Goal: Browse casually: Explore the website without a specific task or goal

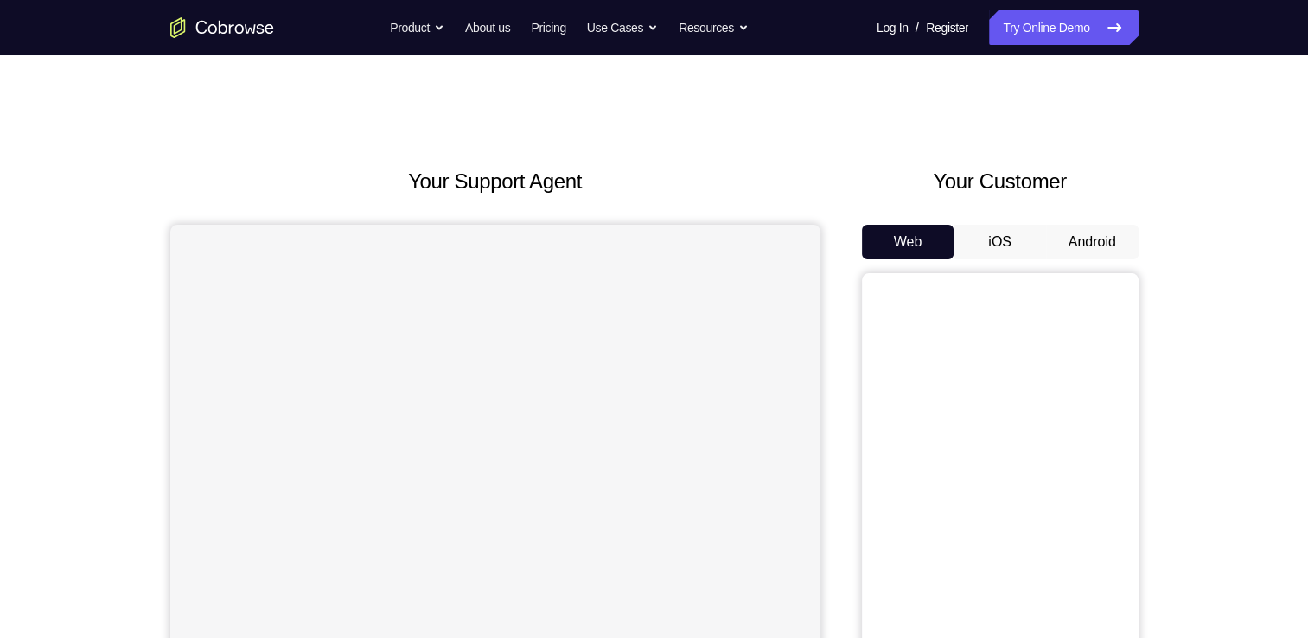
click at [1070, 228] on button "Android" at bounding box center [1092, 242] width 92 height 35
click at [1210, 201] on div "Your Support Agent Your Customer Web iOS Android Next Steps We’d be happy to gi…" at bounding box center [654, 625] width 1308 height 1140
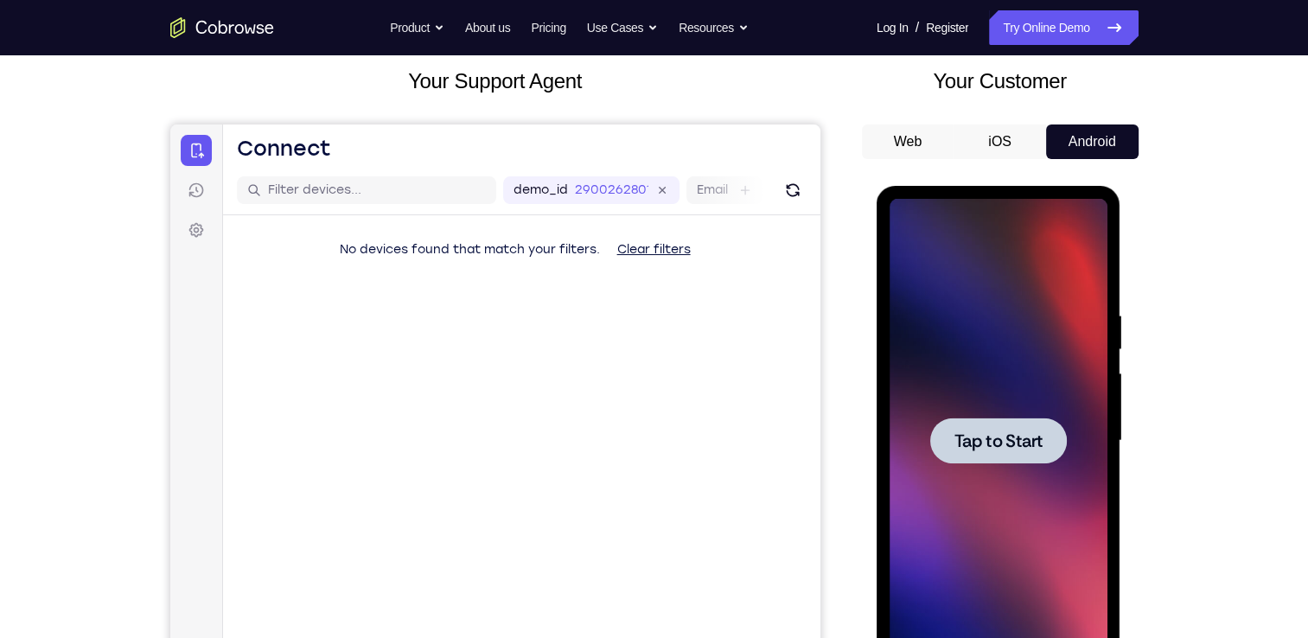
click at [960, 479] on div at bounding box center [998, 441] width 218 height 484
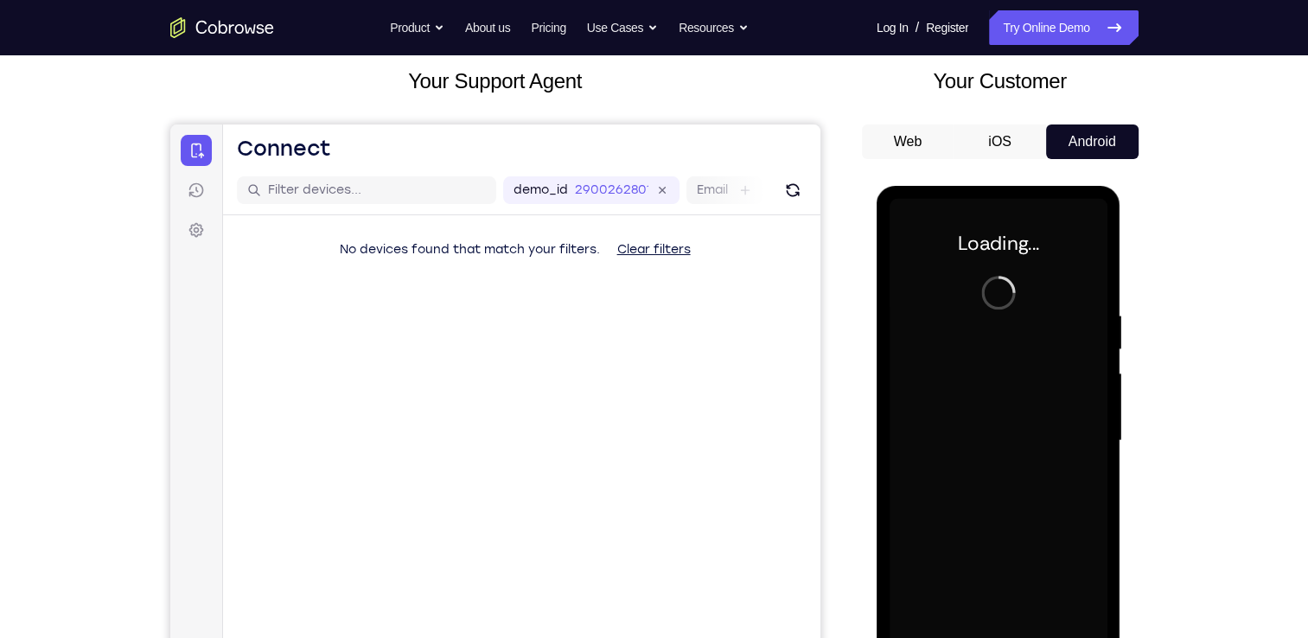
scroll to position [200, 0]
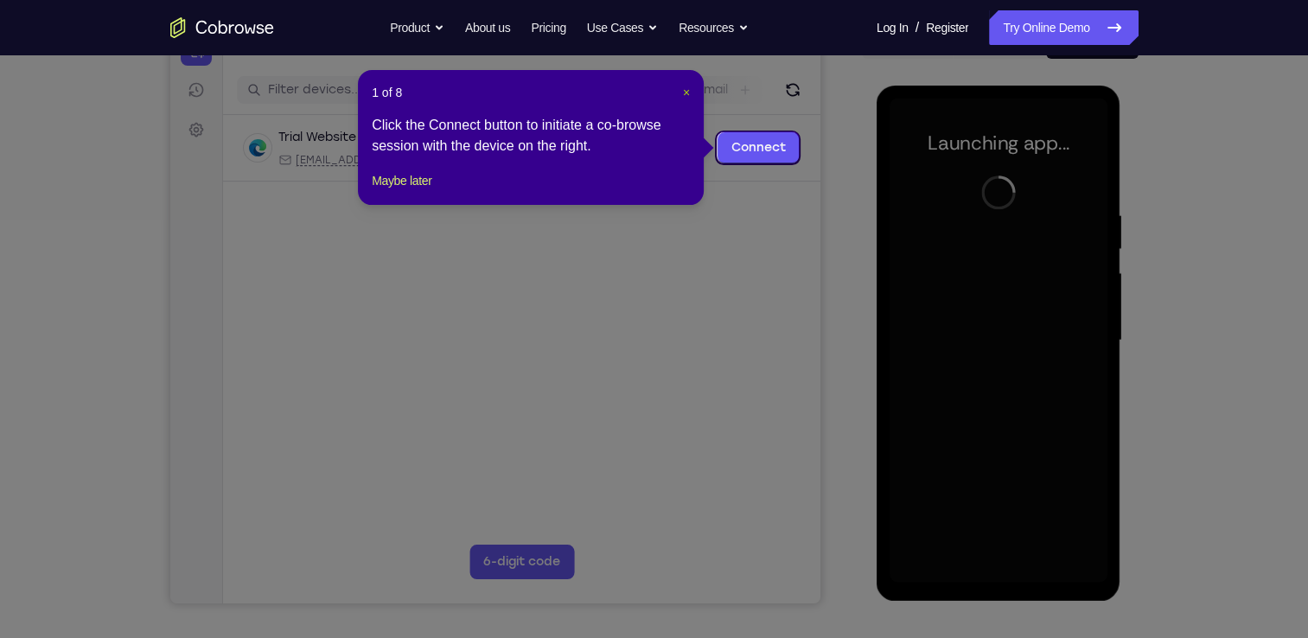
click at [684, 92] on span "×" at bounding box center [686, 93] width 7 height 14
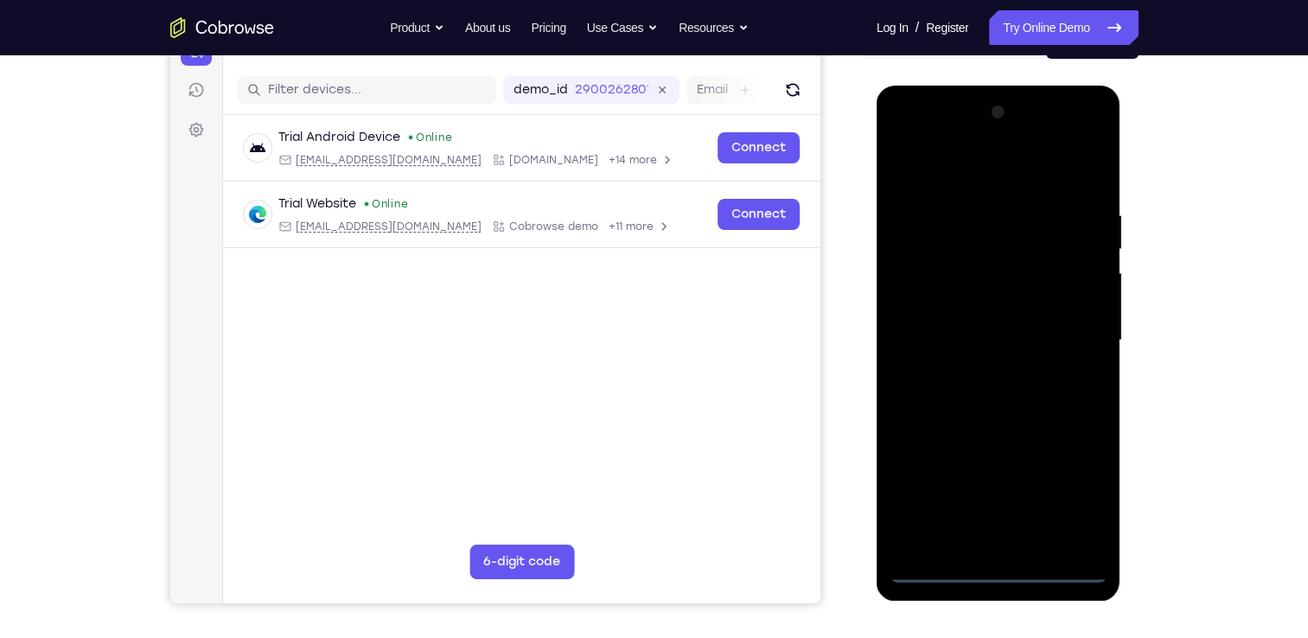
click at [997, 570] on div at bounding box center [998, 341] width 218 height 484
click at [1072, 497] on div at bounding box center [998, 341] width 218 height 484
click at [996, 172] on div at bounding box center [998, 341] width 218 height 484
click at [1079, 337] on div at bounding box center [998, 341] width 218 height 484
click at [975, 544] on div at bounding box center [998, 341] width 218 height 484
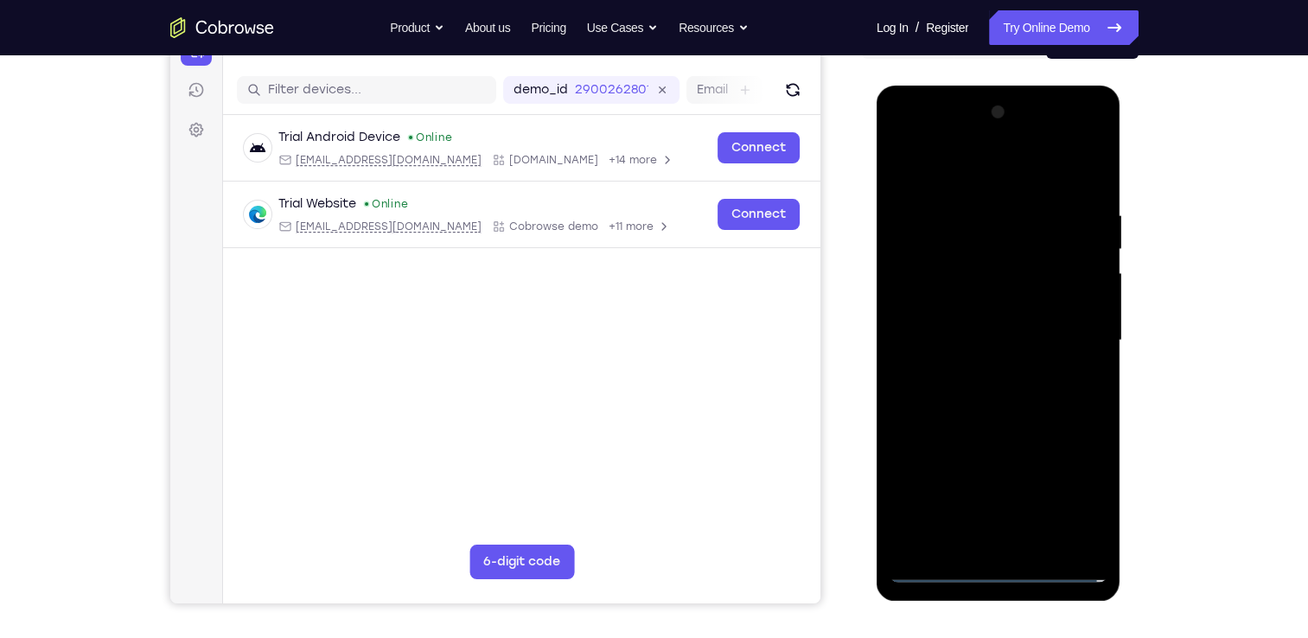
click at [982, 333] on div at bounding box center [998, 341] width 218 height 484
click at [937, 304] on div at bounding box center [998, 341] width 218 height 484
click at [950, 332] on div at bounding box center [998, 341] width 218 height 484
click at [1058, 400] on div at bounding box center [998, 341] width 218 height 484
click at [1034, 385] on div at bounding box center [998, 341] width 218 height 484
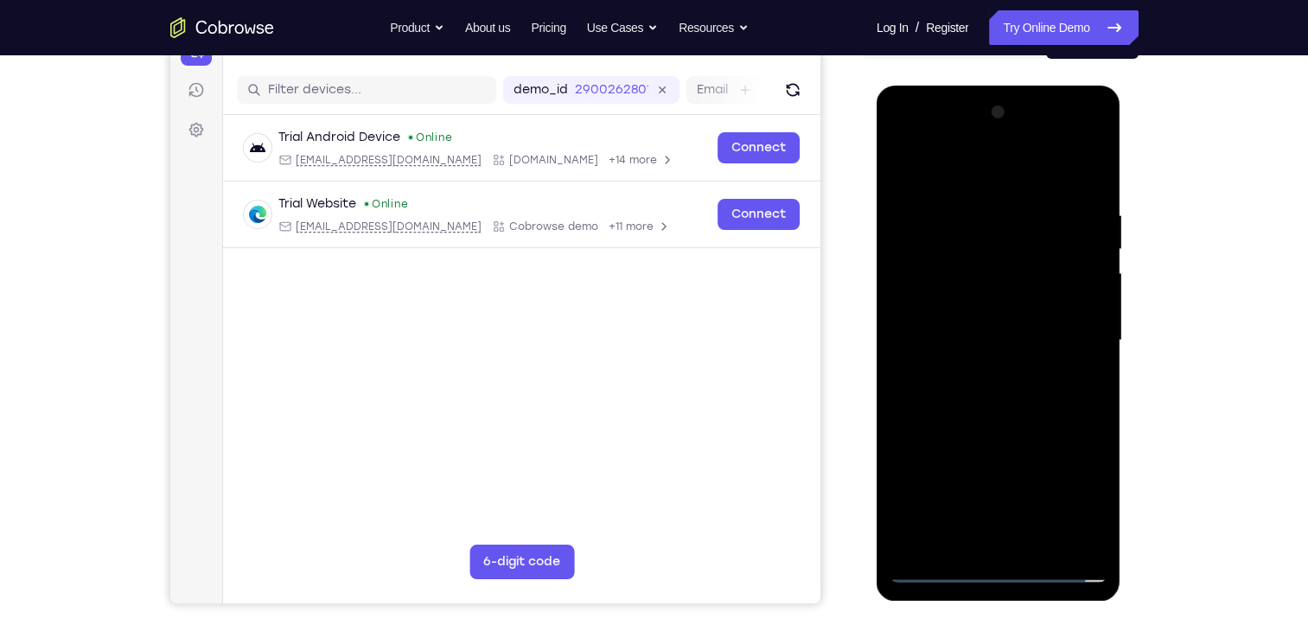
click at [946, 368] on div at bounding box center [998, 341] width 218 height 484
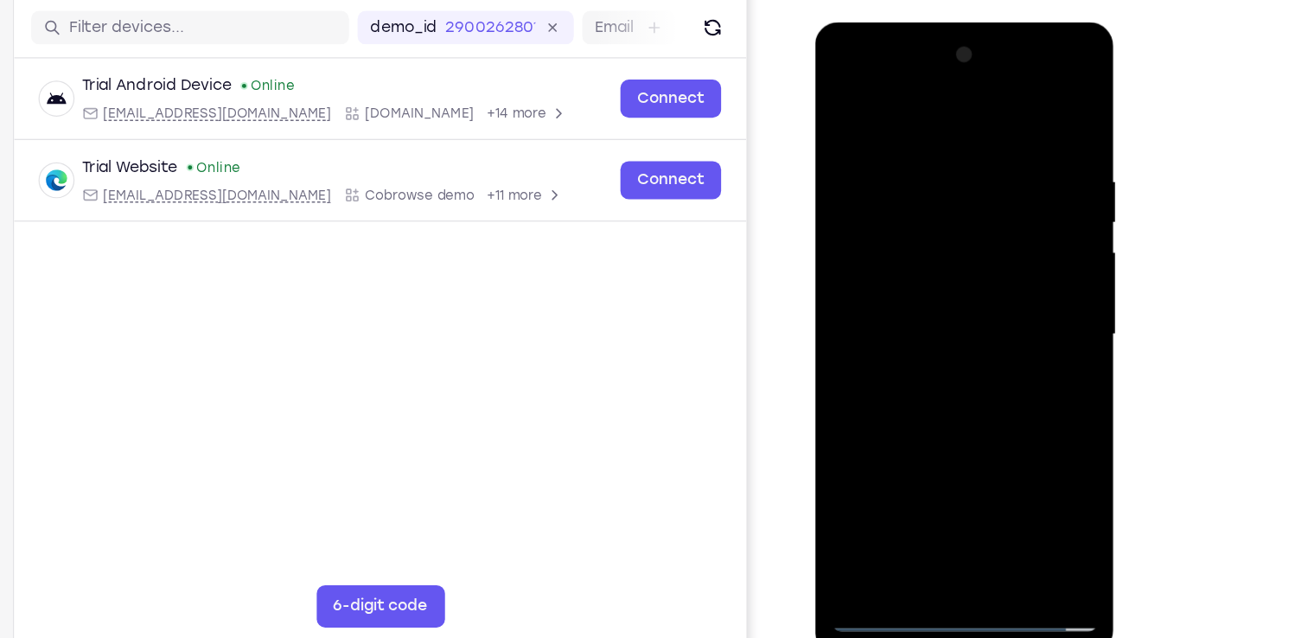
click at [1028, 124] on div at bounding box center [937, 277] width 218 height 484
click at [977, 480] on div at bounding box center [937, 277] width 218 height 484
click at [972, 375] on div at bounding box center [937, 277] width 218 height 484
click at [977, 254] on div at bounding box center [937, 277] width 218 height 484
click at [1159, 412] on div "Your Support Agent Your Customer Web iOS Android Next Steps We’d be happy to gi…" at bounding box center [654, 425] width 1106 height 1140
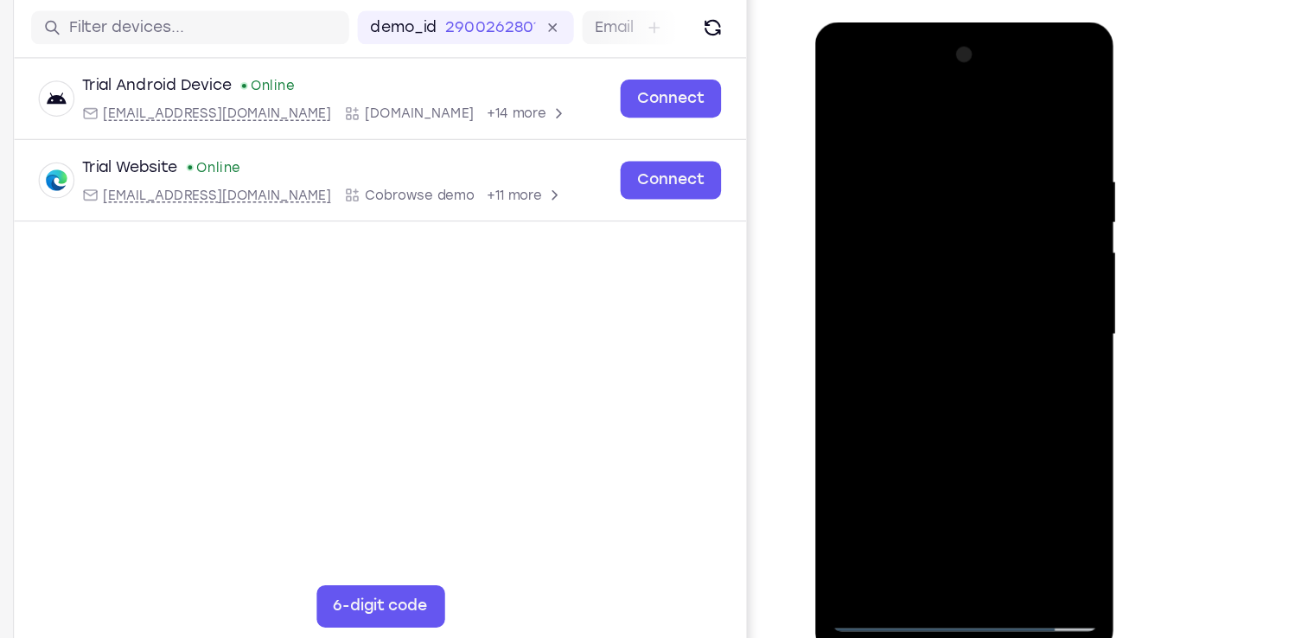
click at [887, 472] on div at bounding box center [937, 277] width 218 height 484
click at [1017, 321] on div at bounding box center [937, 277] width 218 height 484
click at [1024, 321] on div at bounding box center [937, 277] width 218 height 484
click at [894, 315] on div at bounding box center [937, 277] width 218 height 484
click at [1017, 320] on div at bounding box center [937, 277] width 218 height 484
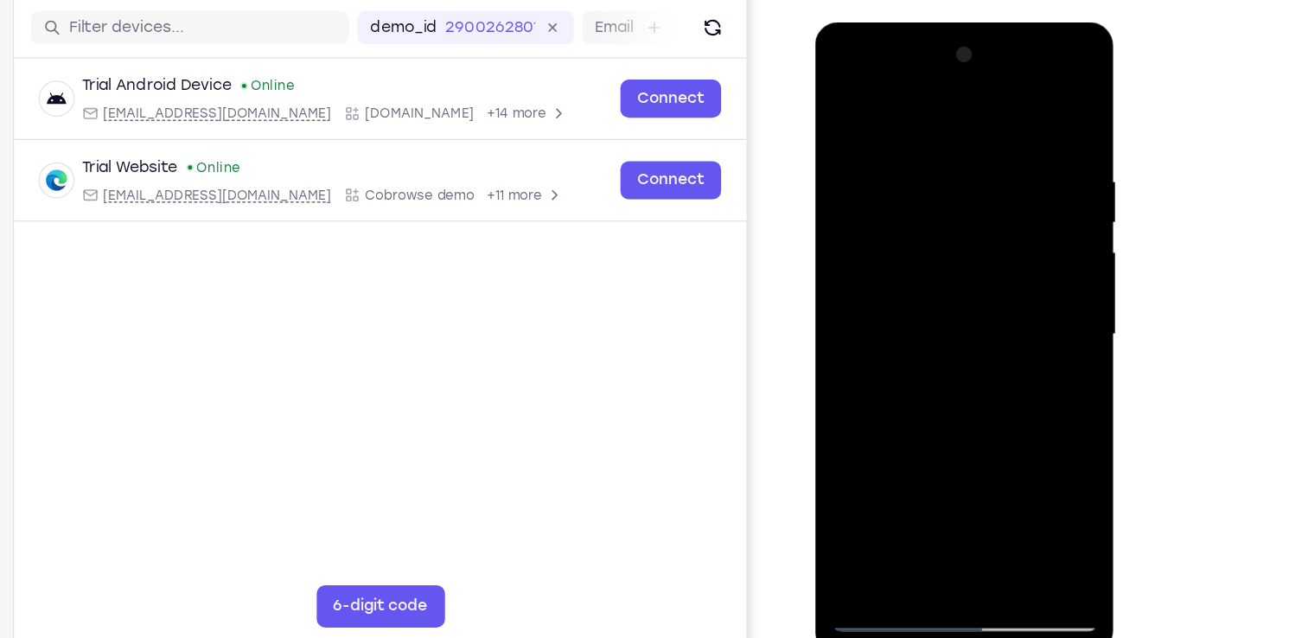
click at [841, 101] on div at bounding box center [937, 277] width 218 height 484
click at [845, 103] on div at bounding box center [937, 277] width 218 height 484
click at [1018, 129] on div at bounding box center [937, 277] width 218 height 484
click at [1041, 220] on div at bounding box center [937, 277] width 218 height 484
click at [836, 225] on div at bounding box center [937, 277] width 218 height 484
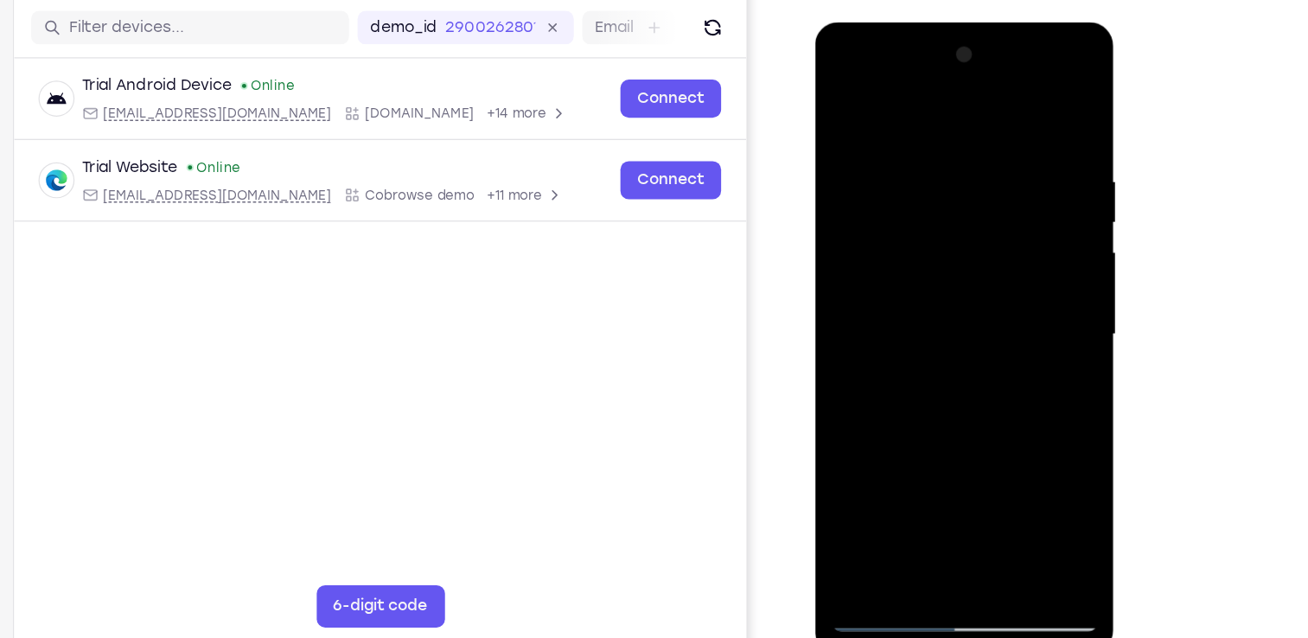
click at [1025, 108] on div at bounding box center [937, 277] width 218 height 484
drag, startPoint x: 1023, startPoint y: 149, endPoint x: 958, endPoint y: 143, distance: 65.0
click at [958, 143] on div at bounding box center [937, 277] width 218 height 484
drag, startPoint x: 1014, startPoint y: 143, endPoint x: 962, endPoint y: 142, distance: 51.9
click at [962, 142] on div at bounding box center [937, 277] width 218 height 484
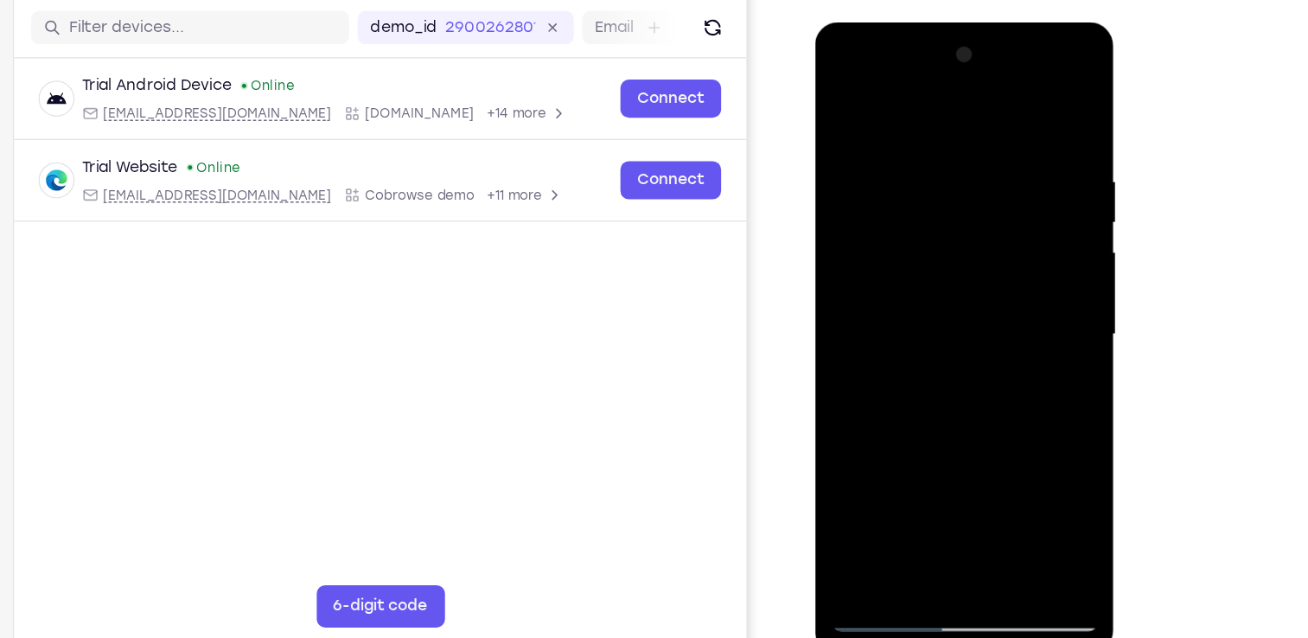
drag, startPoint x: 960, startPoint y: 396, endPoint x: 958, endPoint y: 272, distance: 123.6
click at [958, 272] on div at bounding box center [937, 277] width 218 height 484
drag, startPoint x: 995, startPoint y: 325, endPoint x: 1001, endPoint y: 178, distance: 147.0
click at [1001, 178] on div at bounding box center [937, 277] width 218 height 484
drag, startPoint x: 1003, startPoint y: 312, endPoint x: 990, endPoint y: 134, distance: 178.5
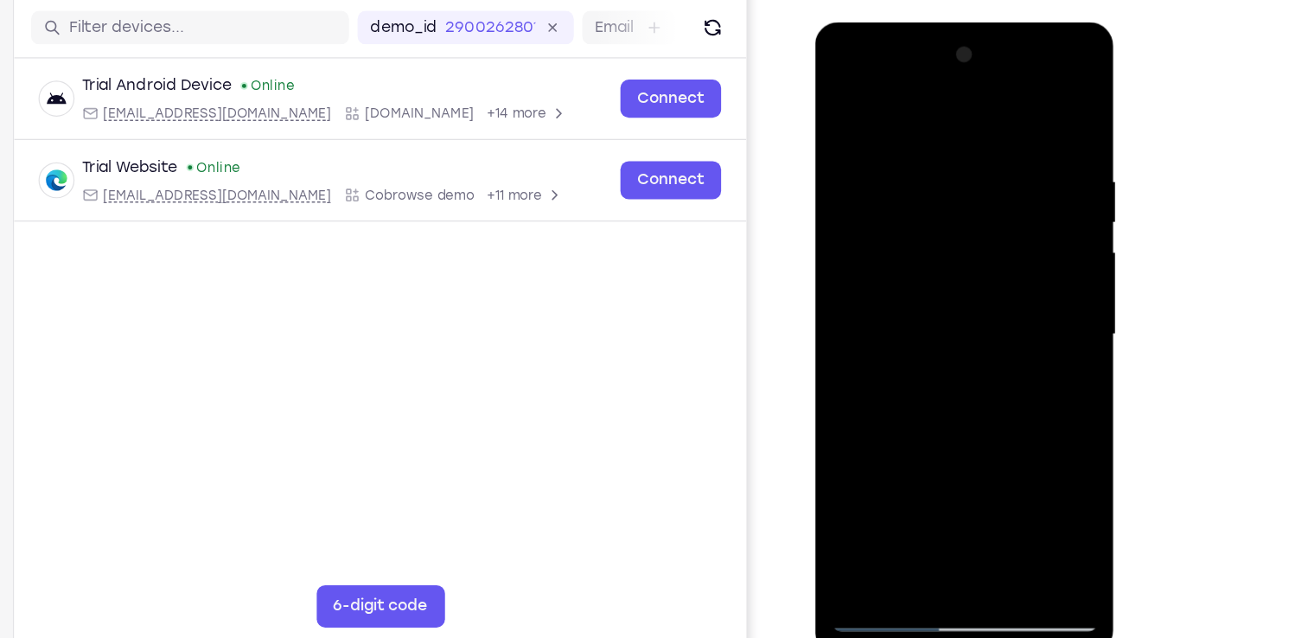
click at [990, 134] on div at bounding box center [937, 277] width 218 height 484
drag, startPoint x: 971, startPoint y: 367, endPoint x: 955, endPoint y: 178, distance: 189.9
click at [955, 178] on div at bounding box center [937, 277] width 218 height 484
drag, startPoint x: 986, startPoint y: 436, endPoint x: 972, endPoint y: 323, distance: 113.2
click at [972, 323] on div at bounding box center [937, 277] width 218 height 484
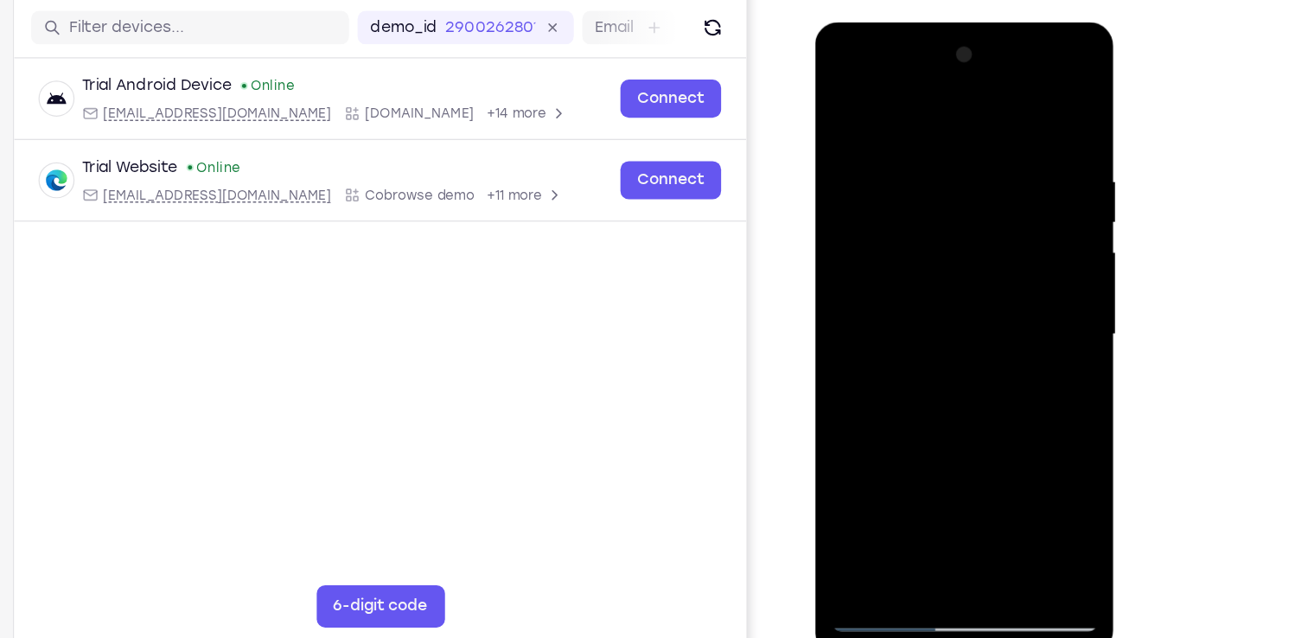
drag, startPoint x: 996, startPoint y: 345, endPoint x: 1002, endPoint y: 241, distance: 103.9
click at [1002, 241] on div at bounding box center [937, 277] width 218 height 484
click at [1033, 267] on div at bounding box center [937, 277] width 218 height 484
drag, startPoint x: 1006, startPoint y: 296, endPoint x: 972, endPoint y: 160, distance: 139.8
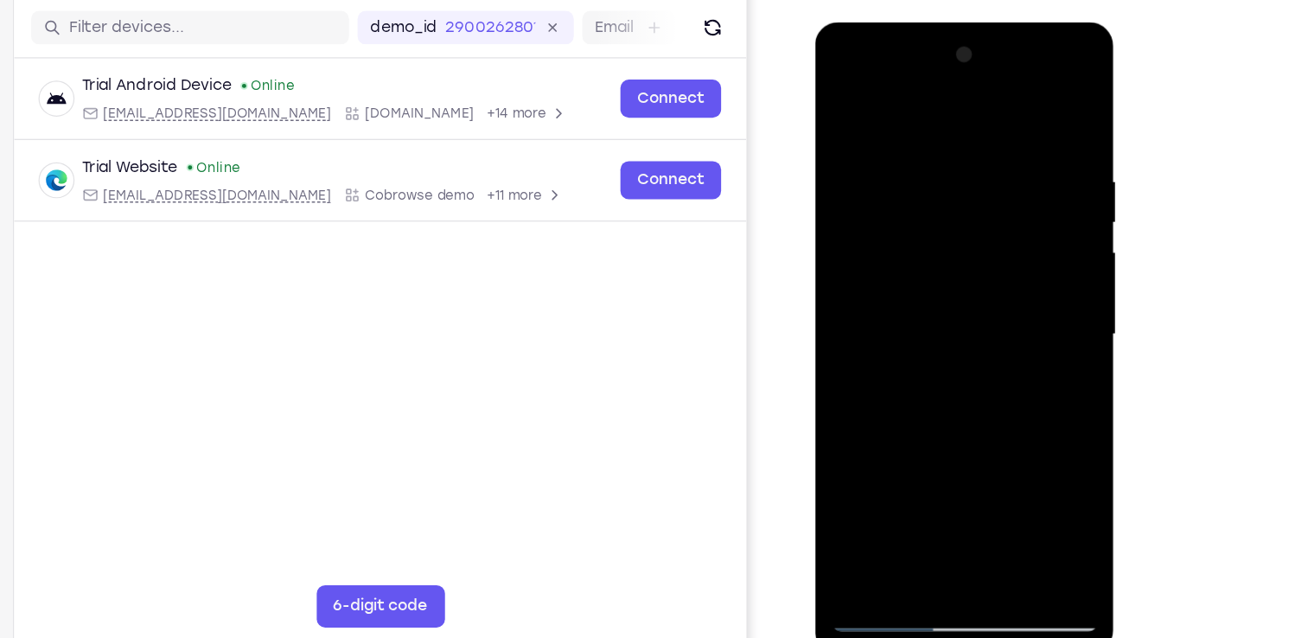
click at [972, 160] on div at bounding box center [937, 277] width 218 height 484
drag, startPoint x: 982, startPoint y: 300, endPoint x: 964, endPoint y: 142, distance: 159.1
click at [964, 142] on div at bounding box center [937, 277] width 218 height 484
drag, startPoint x: 979, startPoint y: 268, endPoint x: 953, endPoint y: 149, distance: 122.0
click at [953, 149] on div at bounding box center [937, 277] width 218 height 484
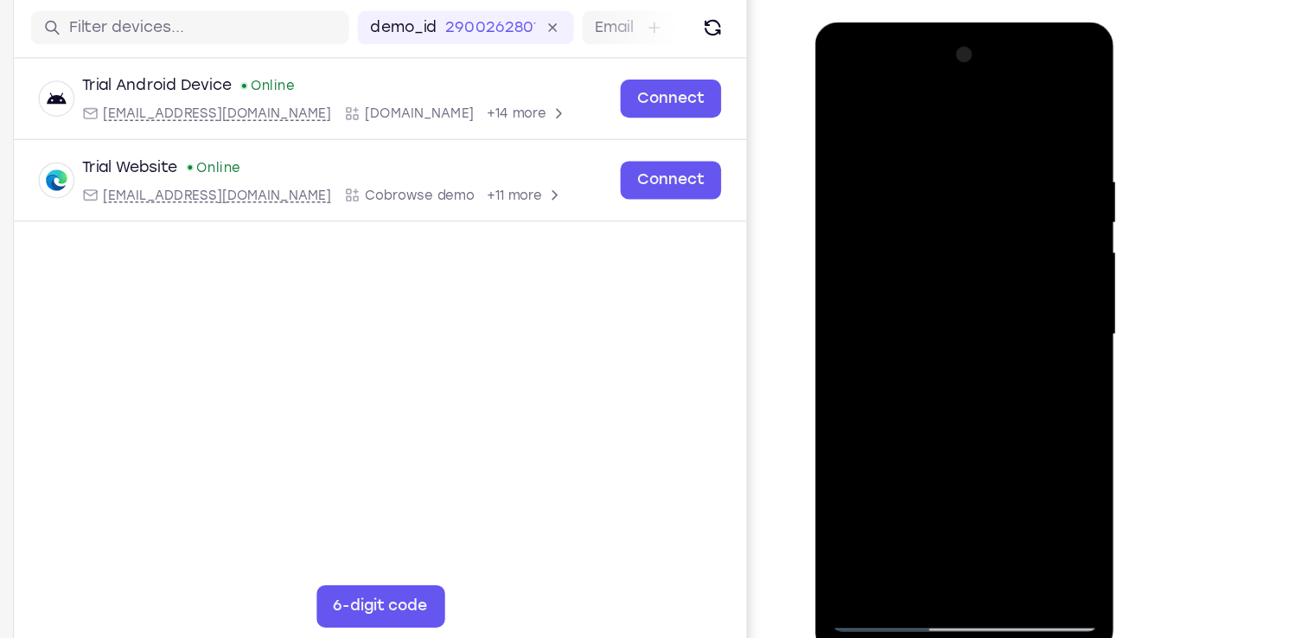
drag, startPoint x: 953, startPoint y: 345, endPoint x: 953, endPoint y: 251, distance: 93.3
click at [953, 251] on div at bounding box center [937, 277] width 218 height 484
drag, startPoint x: 996, startPoint y: 298, endPoint x: 992, endPoint y: 220, distance: 77.9
click at [992, 220] on div at bounding box center [937, 277] width 218 height 484
drag, startPoint x: 997, startPoint y: 298, endPoint x: 984, endPoint y: 181, distance: 118.2
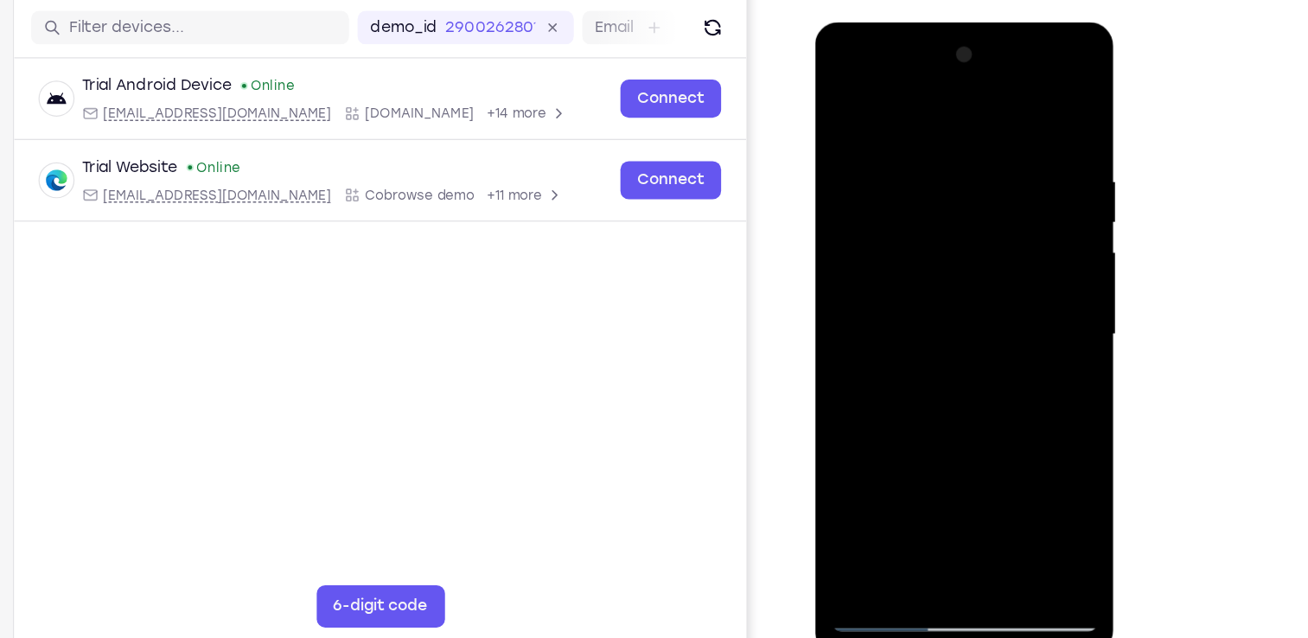
click at [984, 181] on div at bounding box center [937, 277] width 218 height 484
drag, startPoint x: 995, startPoint y: 260, endPoint x: 983, endPoint y: 137, distance: 123.2
click at [983, 137] on div at bounding box center [937, 277] width 218 height 484
drag, startPoint x: 994, startPoint y: 233, endPoint x: 995, endPoint y: 156, distance: 76.9
click at [995, 156] on div at bounding box center [937, 277] width 218 height 484
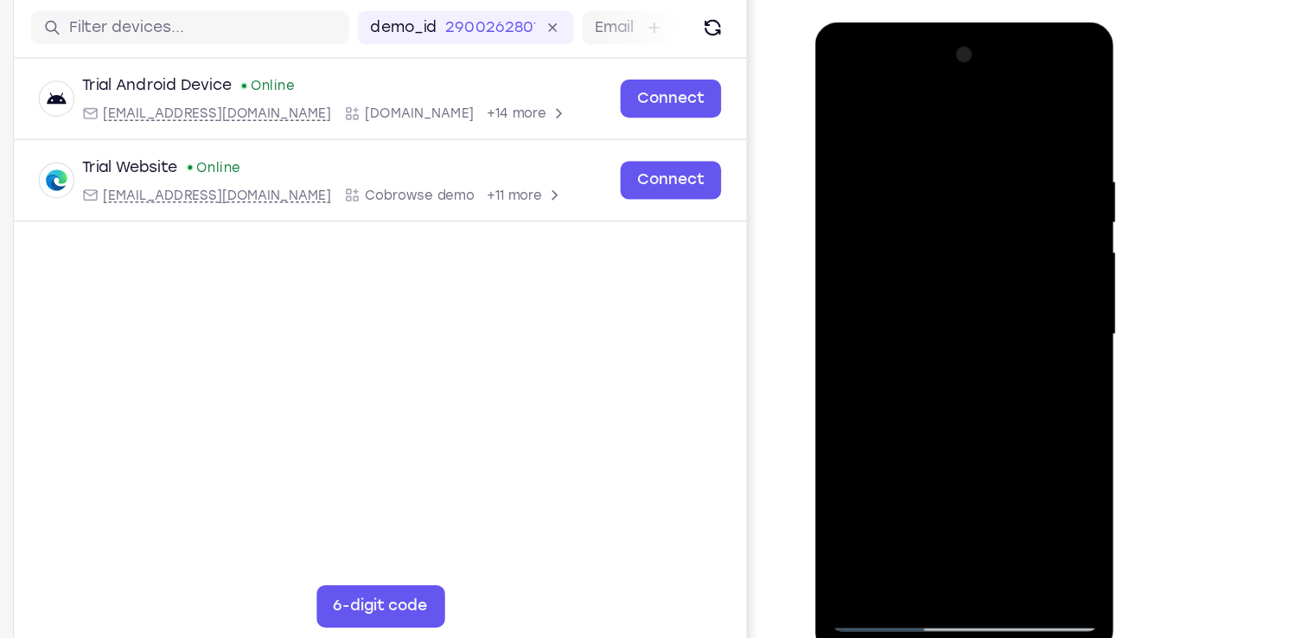
drag, startPoint x: 993, startPoint y: 255, endPoint x: 988, endPoint y: 175, distance: 80.5
click at [988, 175] on div at bounding box center [937, 277] width 218 height 484
drag, startPoint x: 1000, startPoint y: 254, endPoint x: 994, endPoint y: 86, distance: 168.6
click at [994, 86] on div at bounding box center [937, 277] width 218 height 484
drag, startPoint x: 986, startPoint y: 251, endPoint x: 971, endPoint y: 129, distance: 122.7
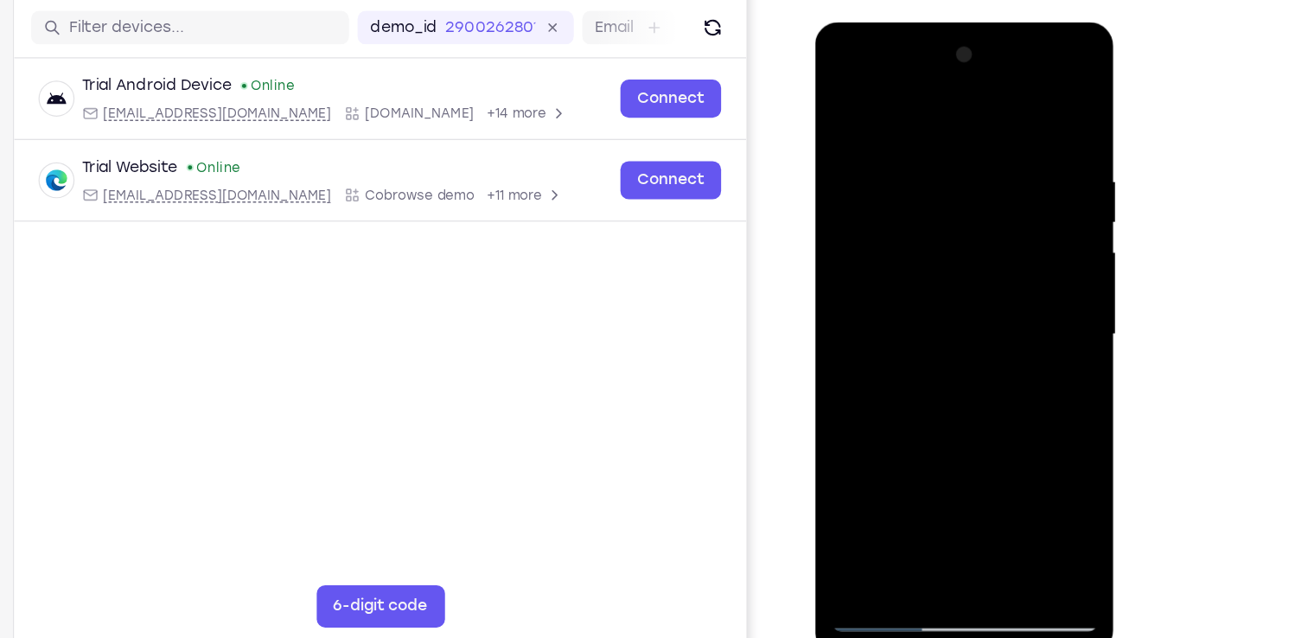
click at [971, 129] on div at bounding box center [937, 277] width 218 height 484
drag, startPoint x: 974, startPoint y: 350, endPoint x: 984, endPoint y: 188, distance: 162.8
click at [984, 188] on div at bounding box center [937, 277] width 218 height 484
drag, startPoint x: 979, startPoint y: 330, endPoint x: 983, endPoint y: 185, distance: 145.2
click at [983, 185] on div at bounding box center [937, 277] width 218 height 484
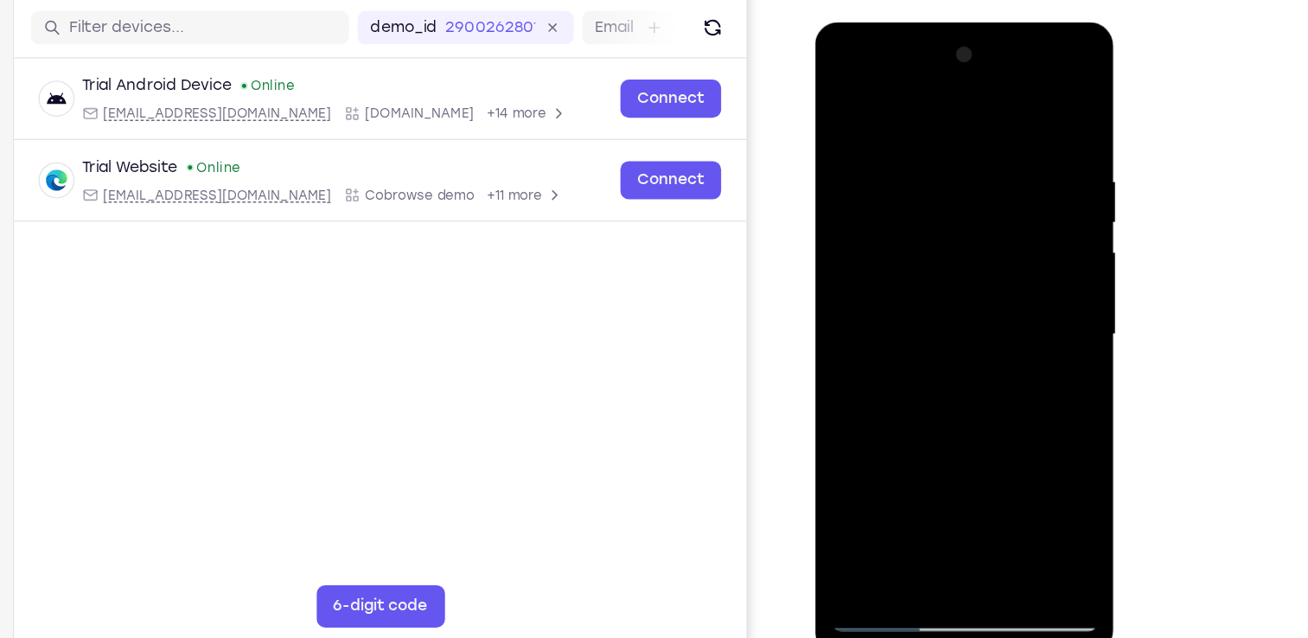
click at [862, 480] on div at bounding box center [937, 277] width 218 height 484
drag, startPoint x: 996, startPoint y: 143, endPoint x: 893, endPoint y: 149, distance: 103.0
click at [893, 149] on div at bounding box center [937, 277] width 218 height 484
drag, startPoint x: 1021, startPoint y: 143, endPoint x: 924, endPoint y: 155, distance: 97.4
click at [924, 155] on div at bounding box center [937, 277] width 218 height 484
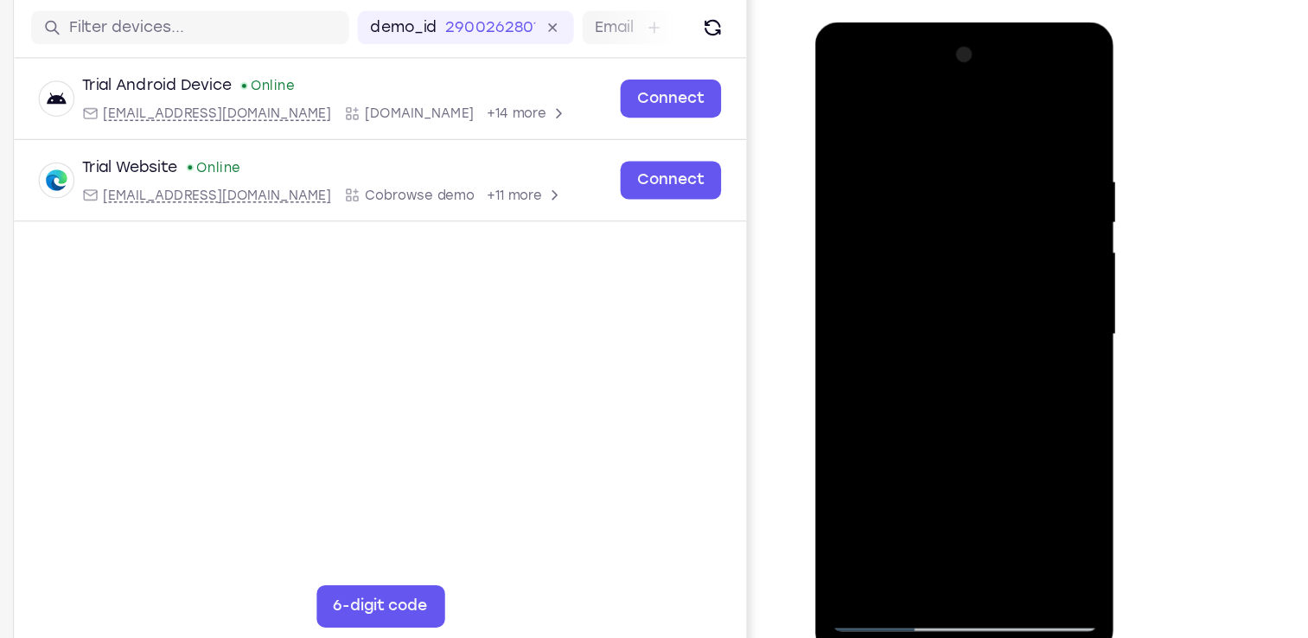
click at [901, 139] on div at bounding box center [937, 277] width 218 height 484
click at [1023, 274] on div at bounding box center [937, 277] width 218 height 484
drag, startPoint x: 1023, startPoint y: 274, endPoint x: 862, endPoint y: 302, distance: 163.3
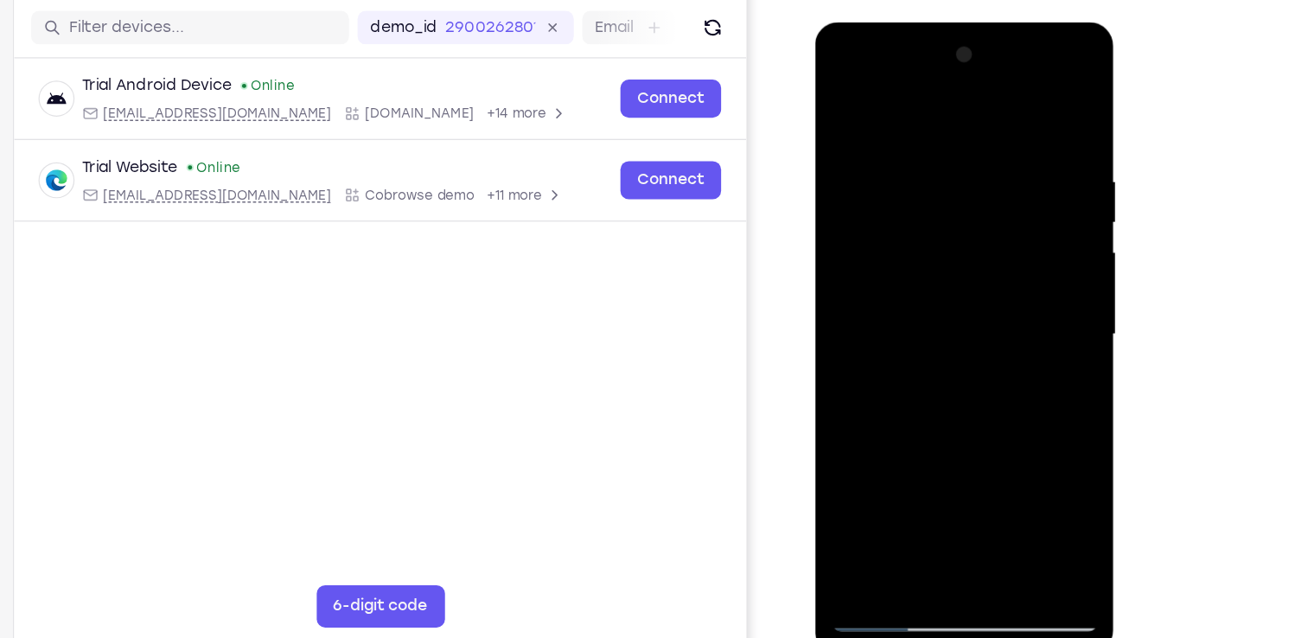
click at [862, 302] on div at bounding box center [937, 277] width 218 height 484
click at [1027, 267] on div at bounding box center [937, 277] width 218 height 484
click at [1035, 280] on div at bounding box center [937, 277] width 218 height 484
drag, startPoint x: 1036, startPoint y: 282, endPoint x: 806, endPoint y: 293, distance: 230.2
click at [815, 293] on html "Online web based iOS Simulators and Android Emulators. Run iPhone, iPad, Mobile…" at bounding box center [938, 281] width 246 height 519
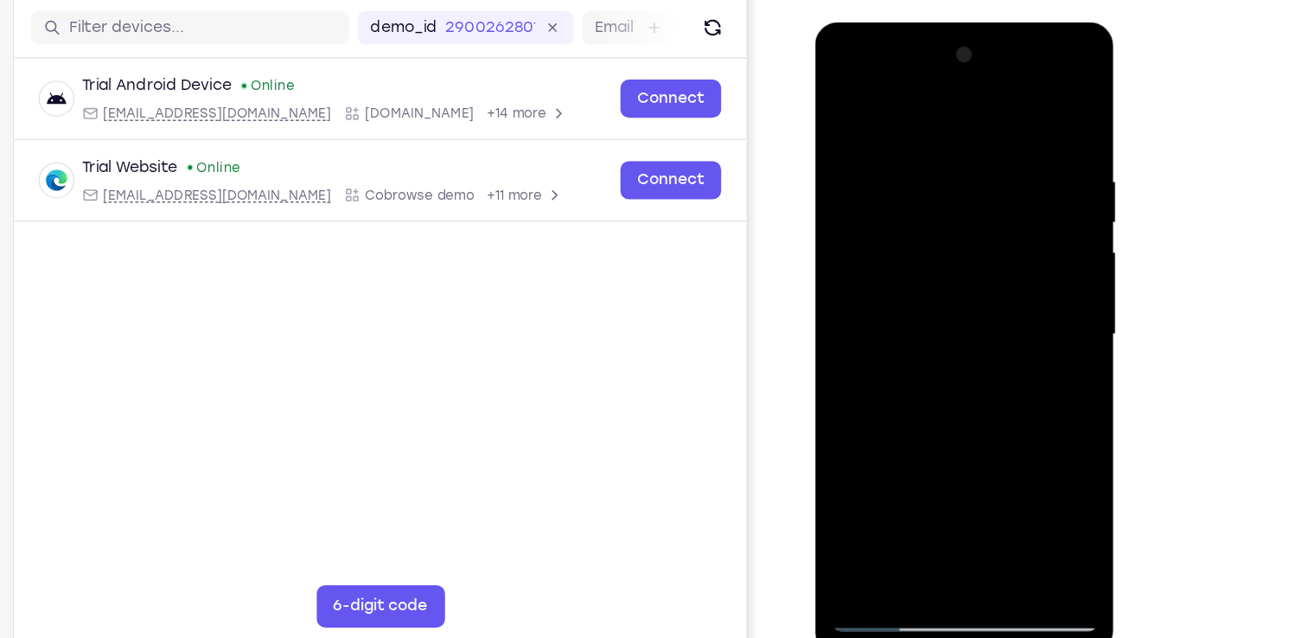
drag, startPoint x: 1014, startPoint y: 285, endPoint x: 789, endPoint y: 298, distance: 225.1
click at [815, 298] on html "Online web based iOS Simulators and Android Emulators. Run iPhone, iPad, Mobile…" at bounding box center [938, 281] width 246 height 519
drag, startPoint x: 1037, startPoint y: 293, endPoint x: 927, endPoint y: 295, distance: 109.8
click at [927, 295] on div at bounding box center [937, 277] width 218 height 484
drag, startPoint x: 1002, startPoint y: 291, endPoint x: 869, endPoint y: 312, distance: 134.7
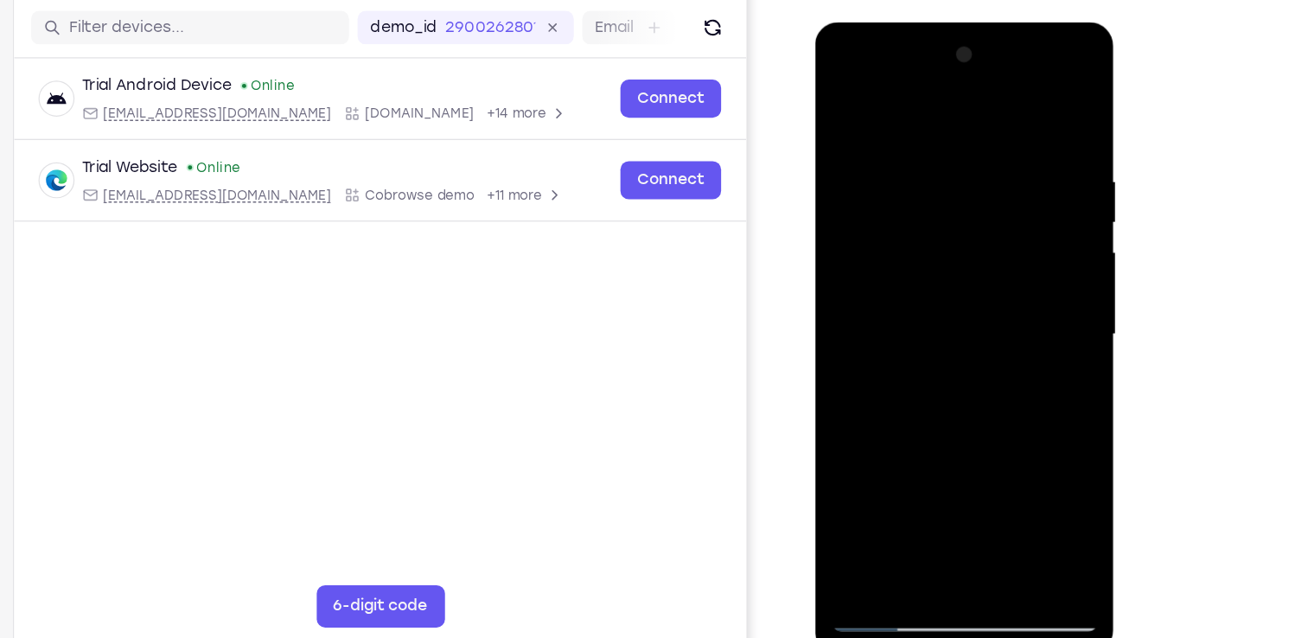
click at [869, 312] on div at bounding box center [937, 277] width 218 height 484
drag, startPoint x: 1028, startPoint y: 298, endPoint x: 857, endPoint y: 302, distance: 170.3
click at [857, 302] on div at bounding box center [937, 277] width 218 height 484
drag, startPoint x: 1010, startPoint y: 256, endPoint x: 811, endPoint y: 270, distance: 199.3
click at [815, 270] on html "Online web based iOS Simulators and Android Emulators. Run iPhone, iPad, Mobile…" at bounding box center [938, 281] width 246 height 519
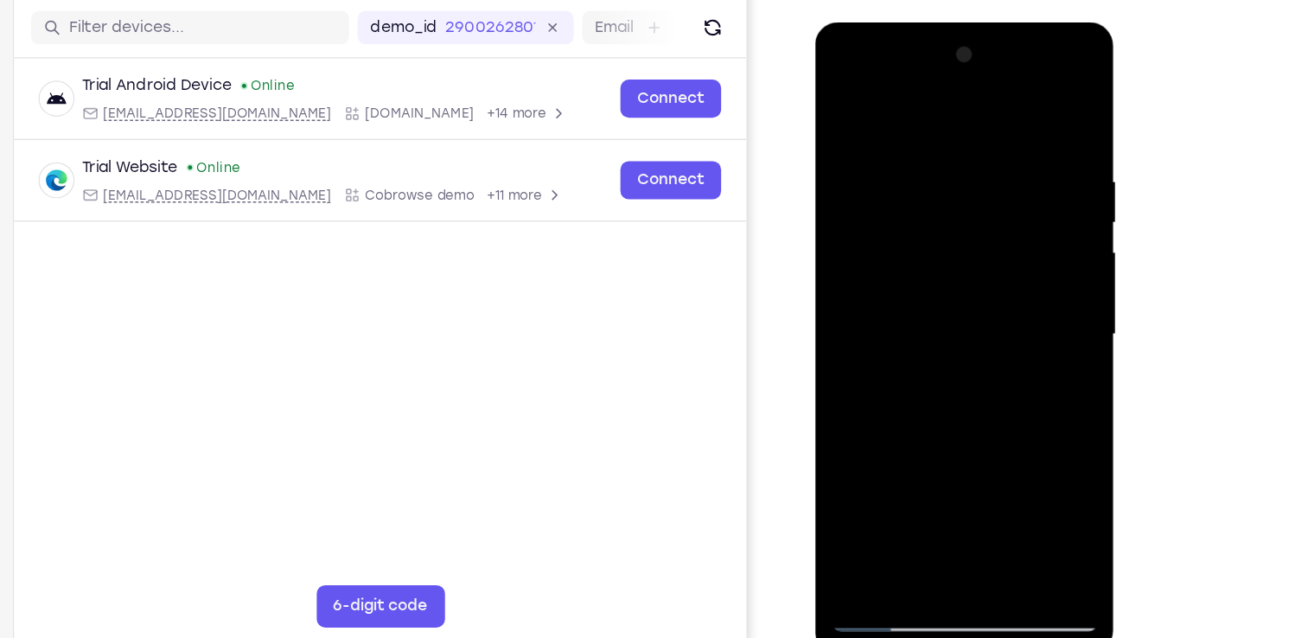
drag, startPoint x: 1003, startPoint y: 248, endPoint x: 875, endPoint y: 272, distance: 130.2
click at [875, 272] on div at bounding box center [937, 277] width 218 height 484
drag, startPoint x: 996, startPoint y: 270, endPoint x: 813, endPoint y: 275, distance: 183.3
click at [815, 275] on html "Online web based iOS Simulators and Android Emulators. Run iPhone, iPad, Mobile…" at bounding box center [938, 281] width 246 height 519
drag, startPoint x: 1025, startPoint y: 258, endPoint x: 813, endPoint y: 285, distance: 213.4
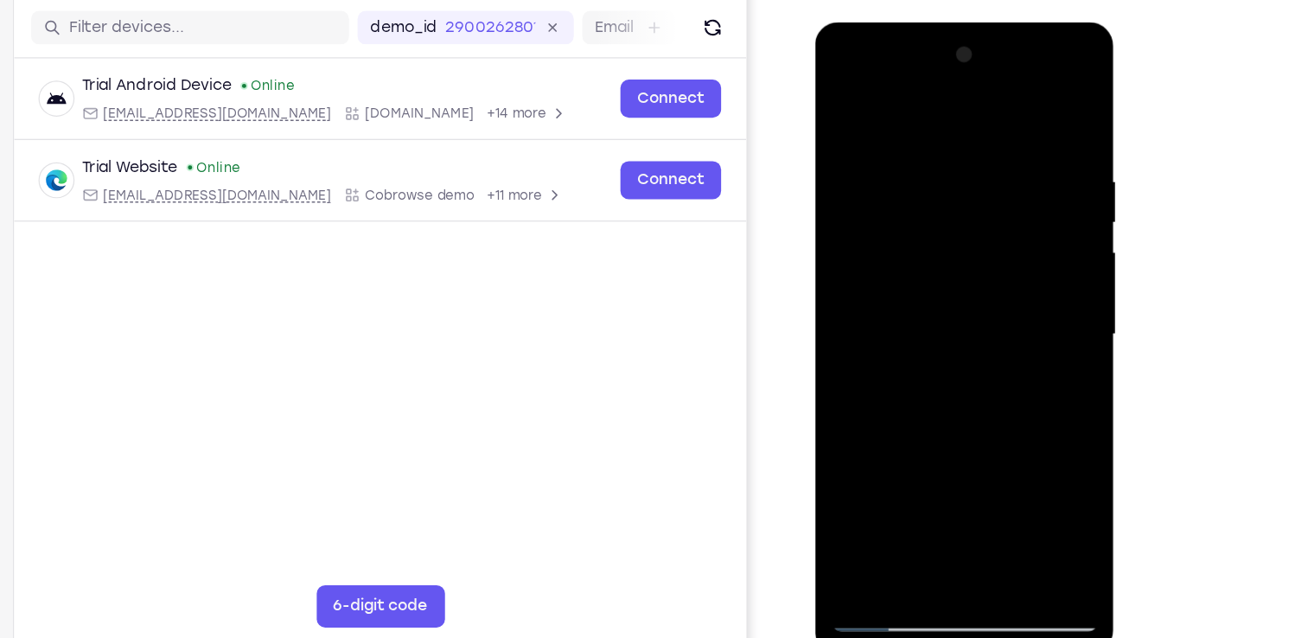
click at [815, 285] on html "Online web based iOS Simulators and Android Emulators. Run iPhone, iPad, Mobile…" at bounding box center [938, 281] width 246 height 519
drag, startPoint x: 1027, startPoint y: 266, endPoint x: 827, endPoint y: 269, distance: 199.6
click at [827, 269] on div at bounding box center [937, 279] width 245 height 515
click at [1023, 106] on div at bounding box center [937, 277] width 218 height 484
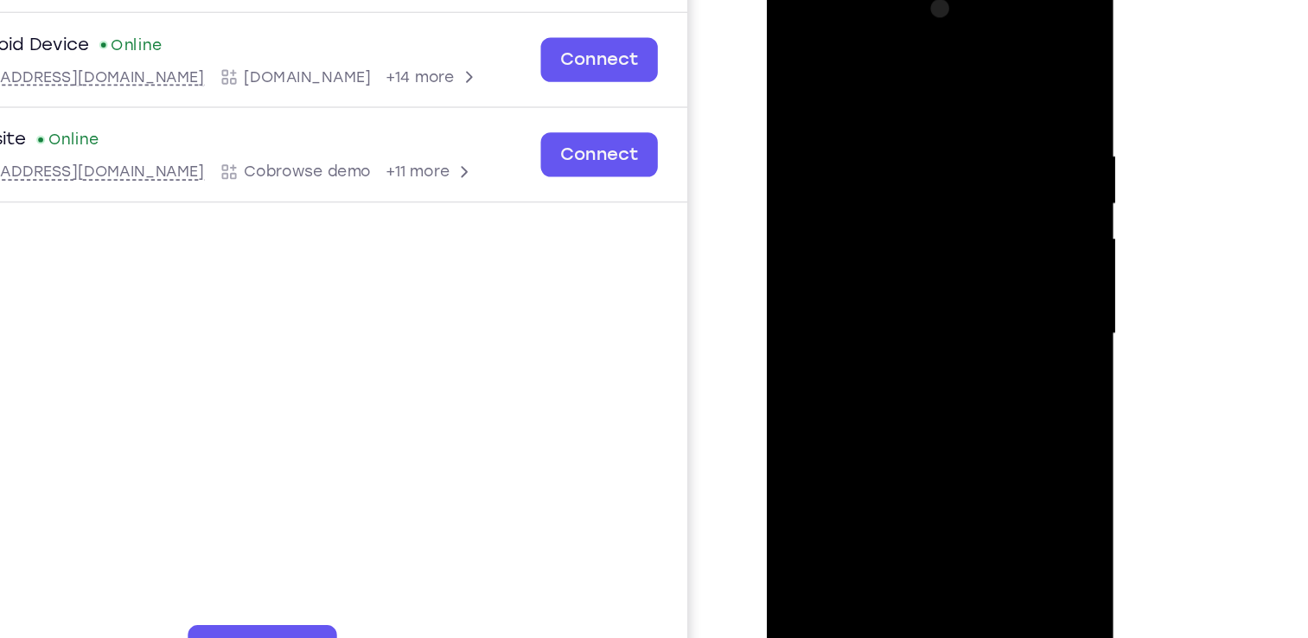
drag, startPoint x: 943, startPoint y: 265, endPoint x: 913, endPoint y: 76, distance: 191.7
click at [913, 76] on div at bounding box center [889, 226] width 218 height 484
drag, startPoint x: 889, startPoint y: 266, endPoint x: 906, endPoint y: 56, distance: 210.6
click at [906, 56] on div at bounding box center [889, 226] width 218 height 484
drag, startPoint x: 893, startPoint y: 270, endPoint x: 907, endPoint y: 2, distance: 269.2
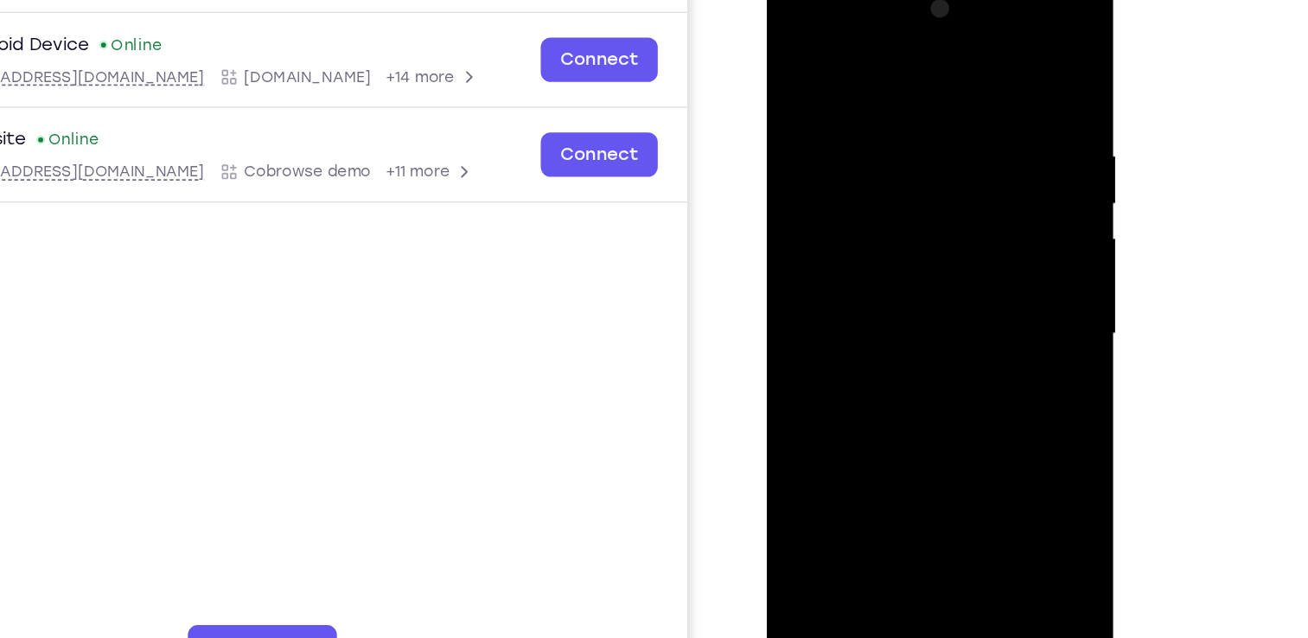
click at [907, 2] on div at bounding box center [889, 226] width 218 height 484
drag, startPoint x: 875, startPoint y: 294, endPoint x: 894, endPoint y: 80, distance: 215.2
click at [894, 80] on div at bounding box center [889, 226] width 218 height 484
click at [981, 155] on div at bounding box center [889, 226] width 218 height 484
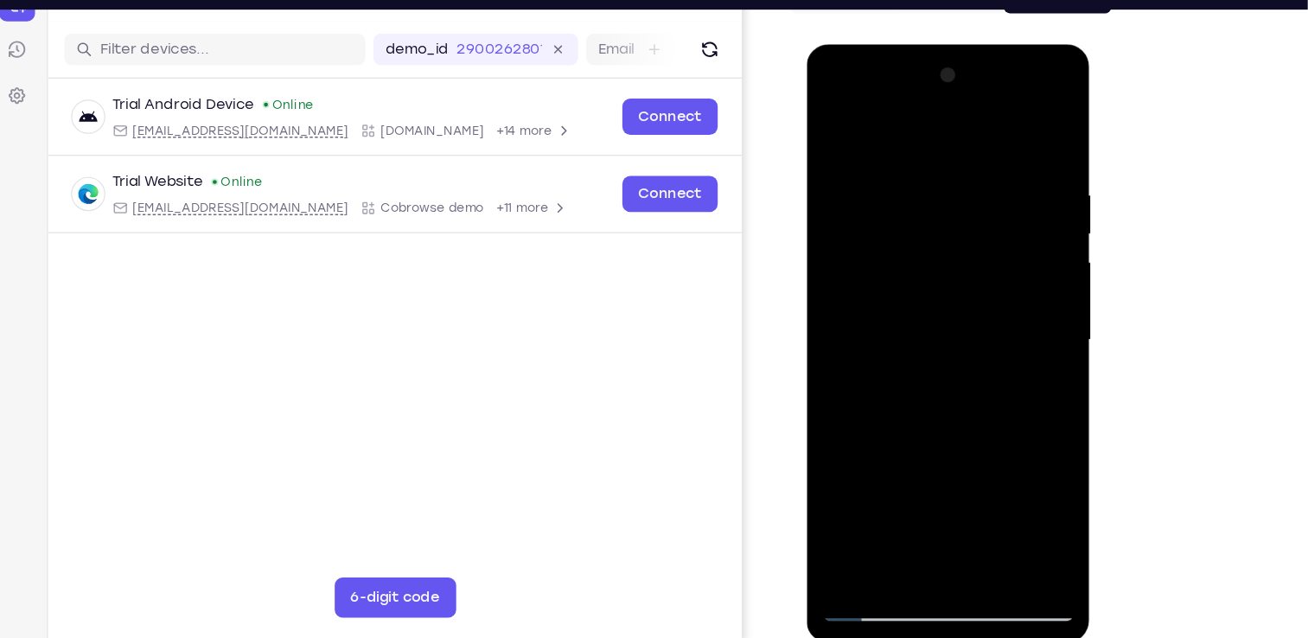
drag, startPoint x: 985, startPoint y: 316, endPoint x: 939, endPoint y: 158, distance: 164.6
click at [939, 158] on div at bounding box center [928, 299] width 218 height 484
drag, startPoint x: 968, startPoint y: 364, endPoint x: 962, endPoint y: 150, distance: 214.4
click at [962, 150] on div at bounding box center [928, 299] width 218 height 484
drag, startPoint x: 998, startPoint y: 368, endPoint x: 1003, endPoint y: 273, distance: 95.2
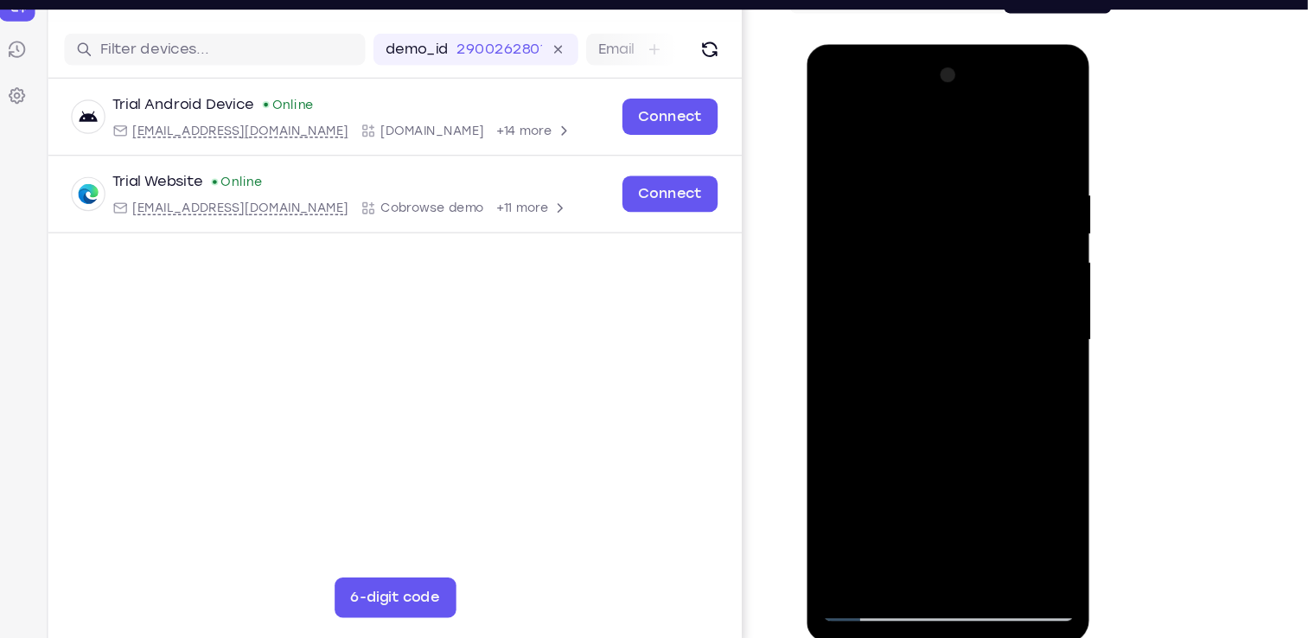
click at [1003, 273] on div at bounding box center [928, 299] width 218 height 484
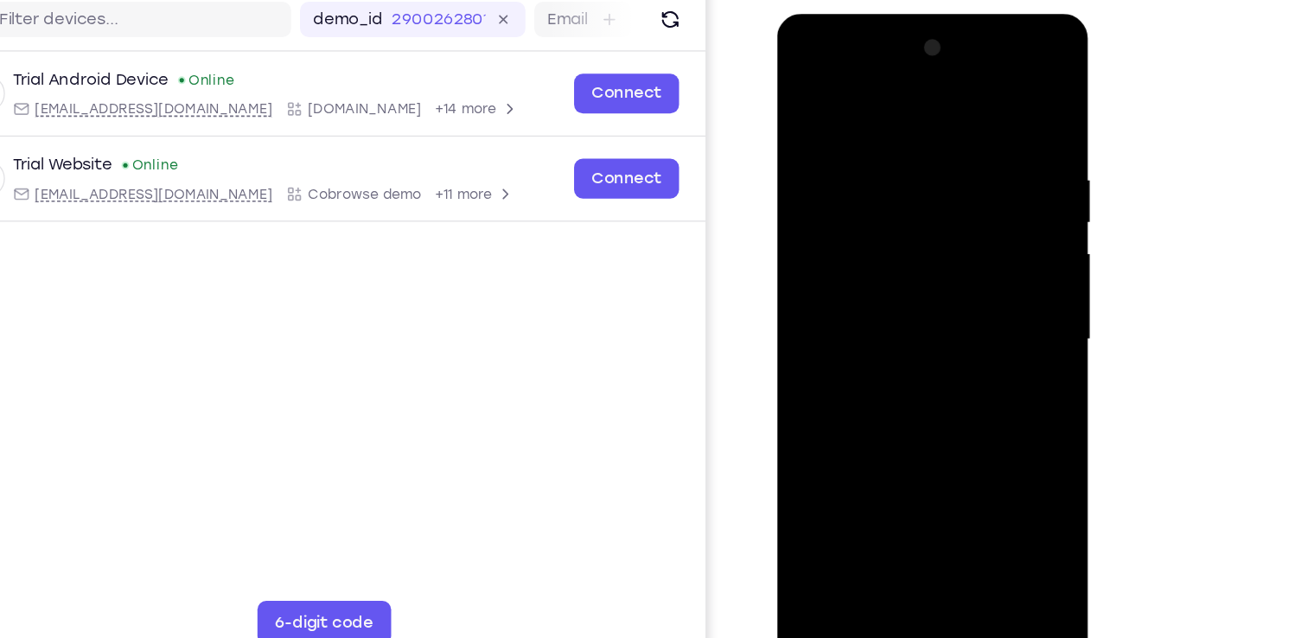
drag, startPoint x: 968, startPoint y: 295, endPoint x: 954, endPoint y: 133, distance: 162.2
click at [954, 133] on div at bounding box center [899, 269] width 218 height 484
drag, startPoint x: 965, startPoint y: 248, endPoint x: 961, endPoint y: 212, distance: 36.6
click at [961, 212] on div at bounding box center [899, 269] width 218 height 484
drag, startPoint x: 970, startPoint y: 299, endPoint x: 956, endPoint y: 154, distance: 145.8
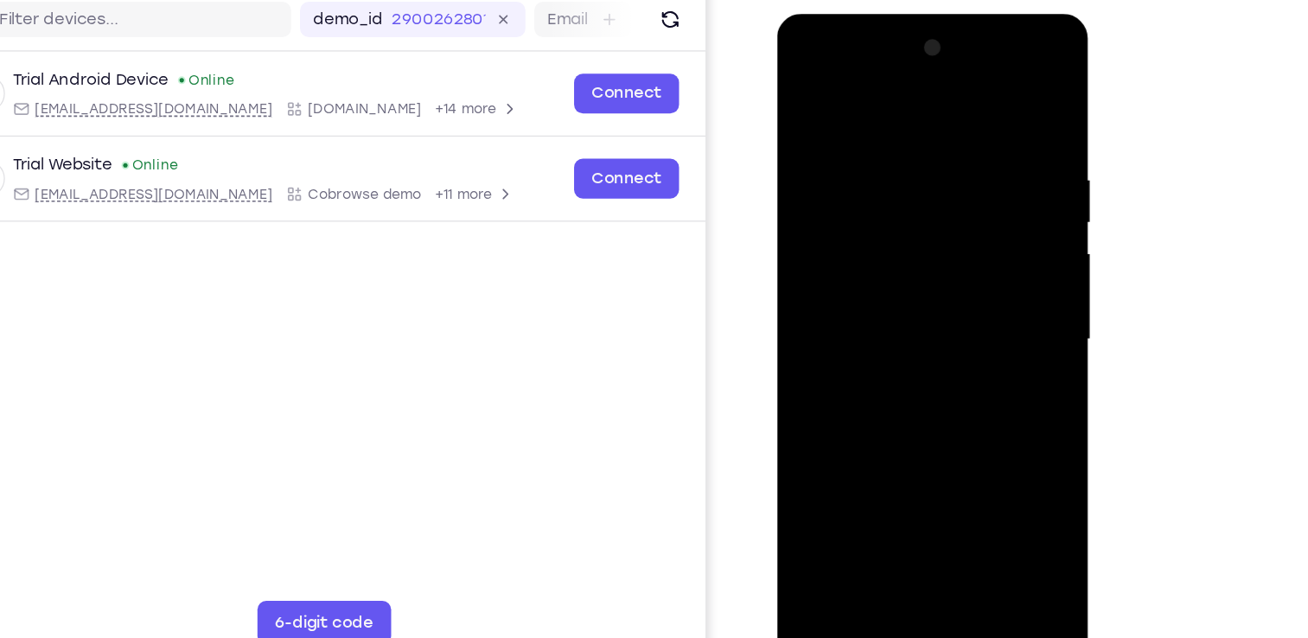
click at [956, 154] on div at bounding box center [899, 269] width 218 height 484
drag, startPoint x: 966, startPoint y: 292, endPoint x: 955, endPoint y: 104, distance: 188.7
click at [955, 104] on div at bounding box center [899, 269] width 218 height 484
drag, startPoint x: 973, startPoint y: 232, endPoint x: 975, endPoint y: 151, distance: 80.4
click at [975, 151] on div at bounding box center [899, 269] width 218 height 484
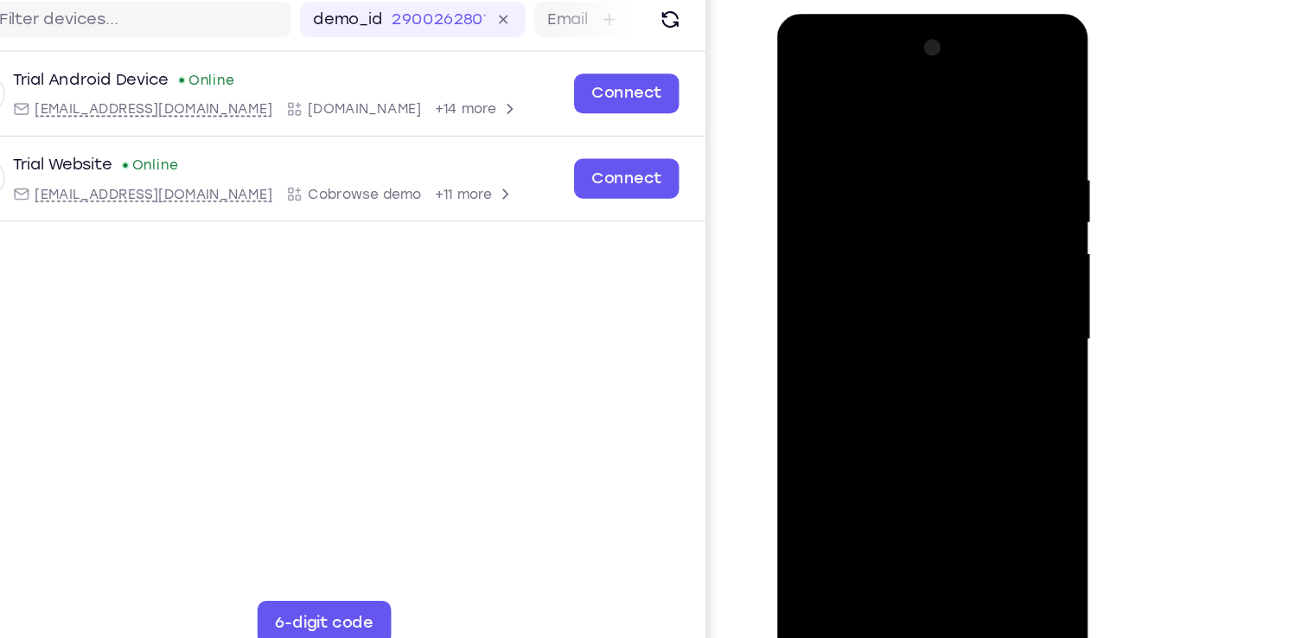
drag, startPoint x: 958, startPoint y: 226, endPoint x: 961, endPoint y: 47, distance: 178.9
click at [961, 47] on div at bounding box center [899, 269] width 218 height 484
click at [992, 92] on div at bounding box center [899, 269] width 218 height 484
click at [804, 92] on div at bounding box center [899, 269] width 218 height 484
click at [812, 471] on div at bounding box center [899, 269] width 218 height 484
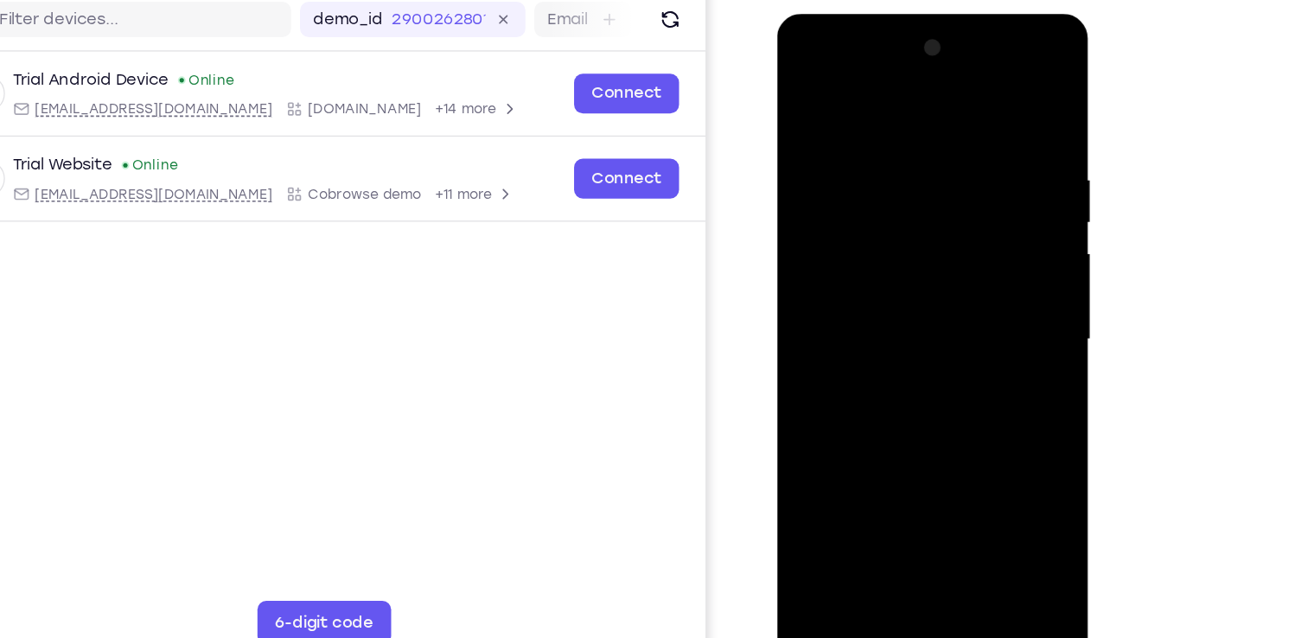
click at [812, 471] on div at bounding box center [899, 269] width 218 height 484
click at [872, 129] on div at bounding box center [899, 269] width 218 height 484
click at [962, 475] on div at bounding box center [899, 269] width 218 height 484
click at [976, 299] on div at bounding box center [899, 269] width 218 height 484
click at [990, 103] on div at bounding box center [899, 269] width 218 height 484
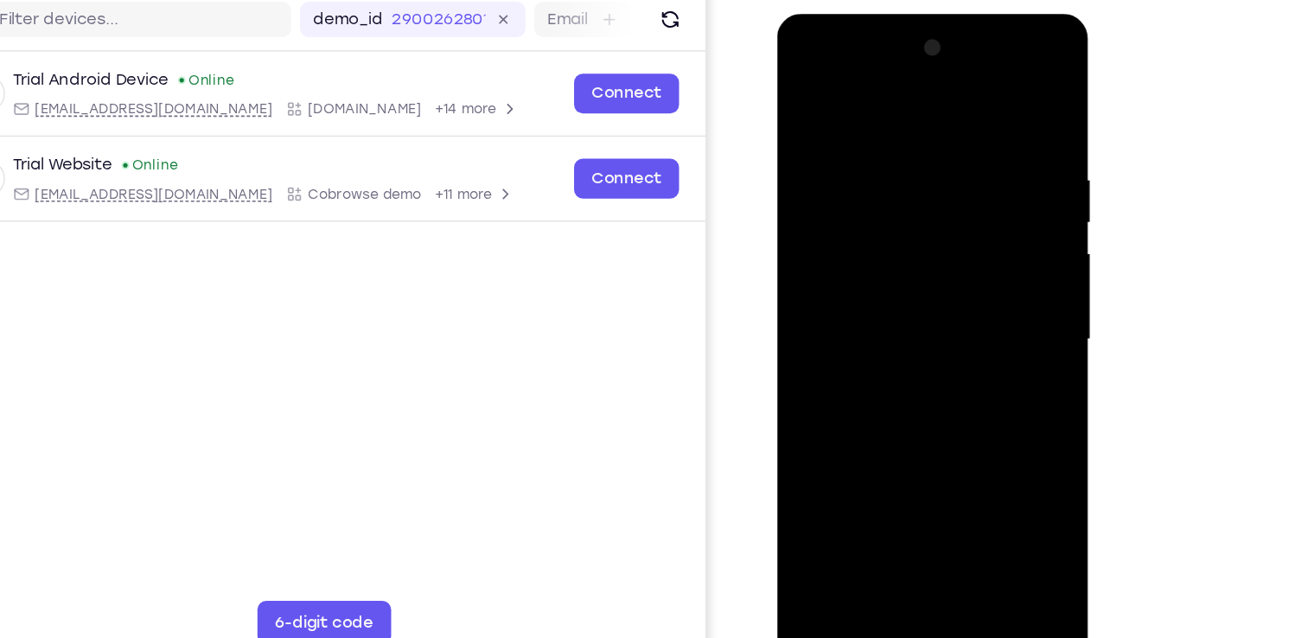
click at [973, 468] on div at bounding box center [899, 269] width 218 height 484
drag, startPoint x: 963, startPoint y: 278, endPoint x: 983, endPoint y: 137, distance: 142.3
click at [983, 137] on div at bounding box center [899, 269] width 218 height 484
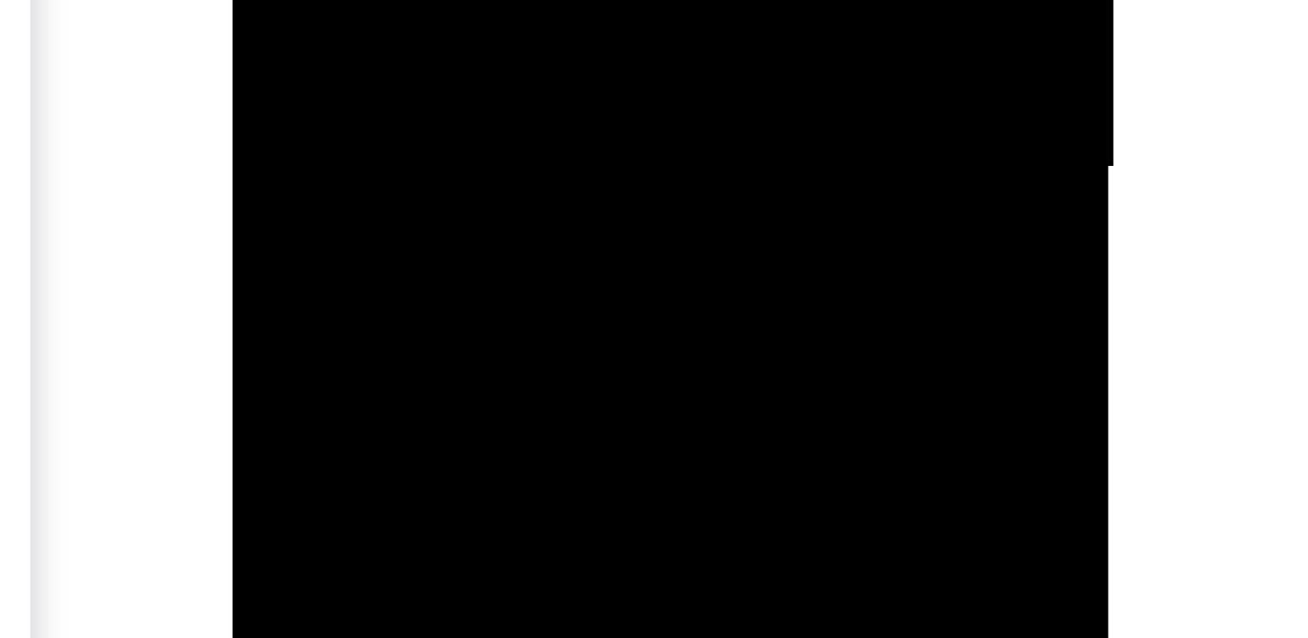
drag, startPoint x: 402, startPoint y: -131, endPoint x: 401, endPoint y: -73, distance: 58.8
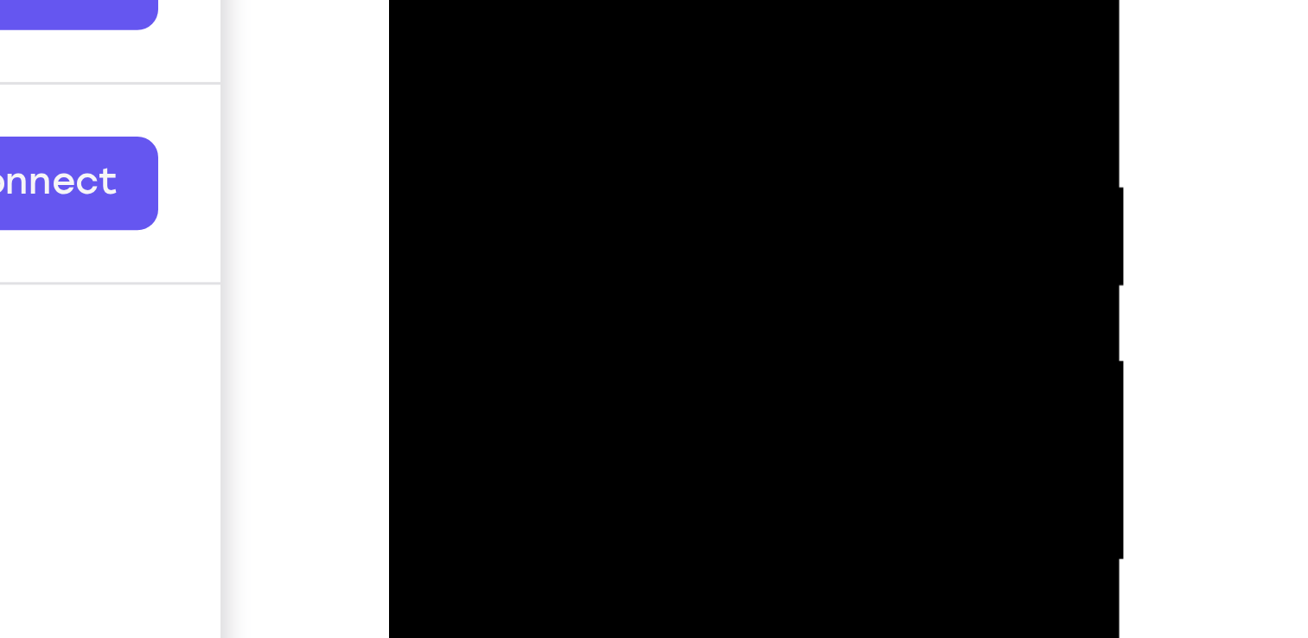
click at [607, 0] on div at bounding box center [511, 51] width 218 height 484
click at [602, 0] on div at bounding box center [511, 51] width 218 height 484
click at [420, 0] on div at bounding box center [511, 51] width 218 height 484
